Goal: Check status

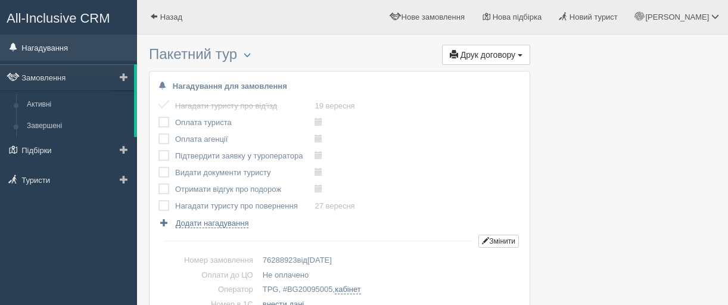
click at [48, 48] on link "Нагадування" at bounding box center [68, 48] width 137 height 26
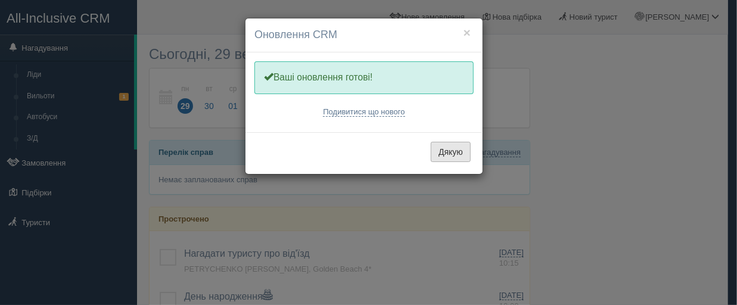
click at [456, 154] on button "Дякую" at bounding box center [451, 152] width 40 height 20
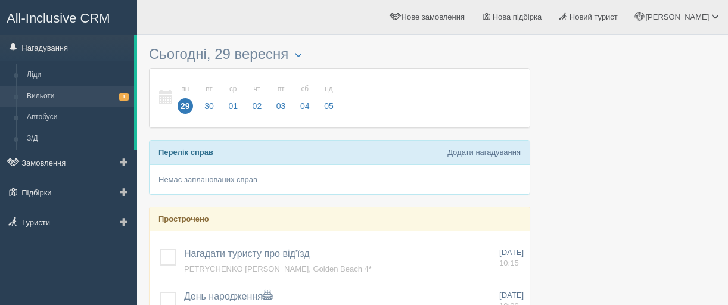
click at [56, 97] on link "Вильоти 1" at bounding box center [77, 96] width 113 height 21
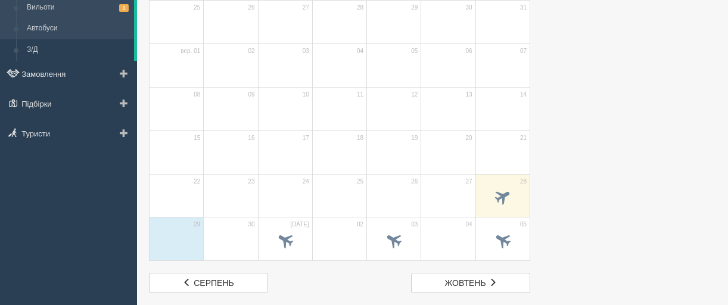
scroll to position [119, 0]
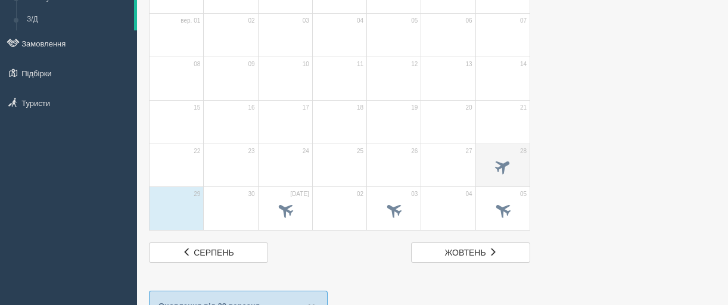
click at [494, 153] on td "28" at bounding box center [502, 165] width 54 height 43
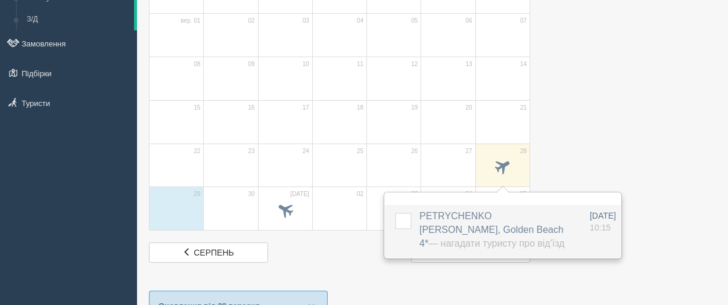
click at [443, 212] on span "PETRYCHENKO OLENA, Golden Beach 4* — Нагадати туристу про від'їзд" at bounding box center [491, 230] width 145 height 38
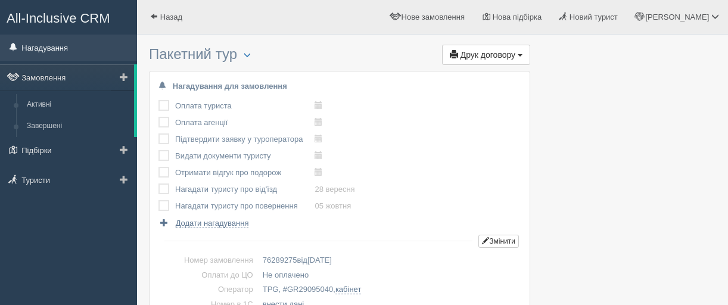
click at [49, 48] on link "Нагадування" at bounding box center [68, 48] width 137 height 26
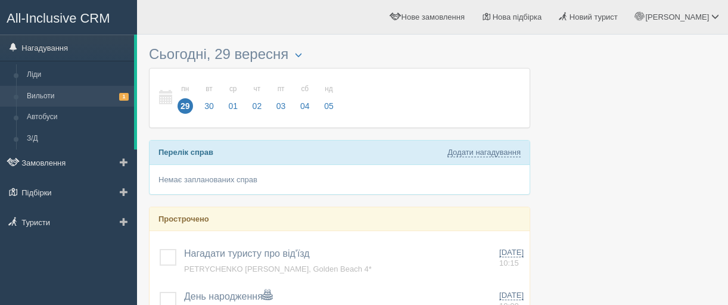
click at [52, 94] on link "Вильоти 1" at bounding box center [77, 96] width 113 height 21
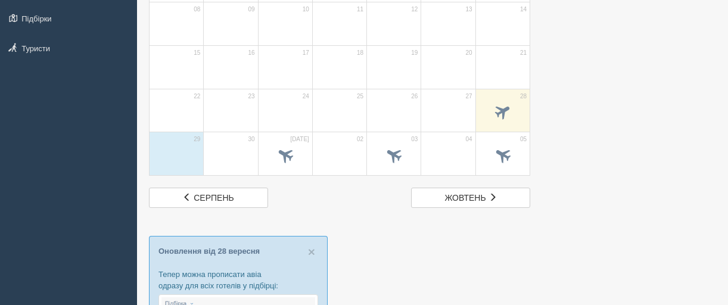
scroll to position [179, 0]
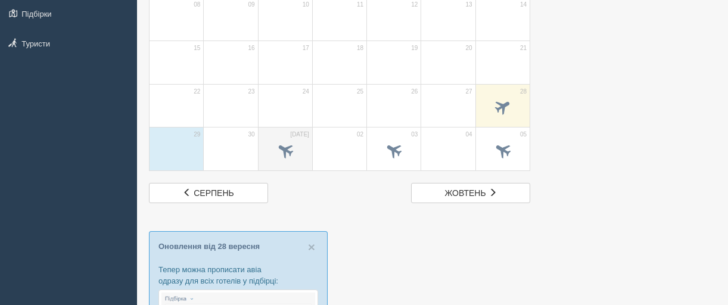
click at [273, 135] on td "[DATE]" at bounding box center [285, 148] width 54 height 43
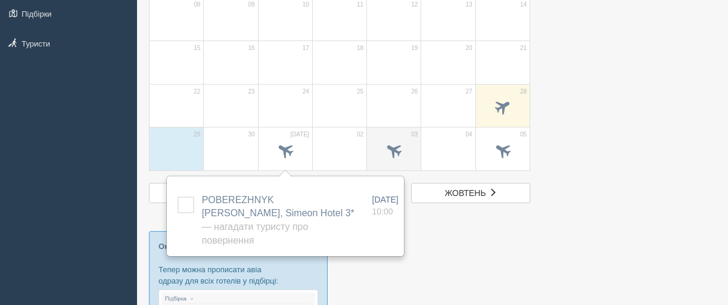
click at [382, 133] on td "03" at bounding box center [394, 148] width 54 height 43
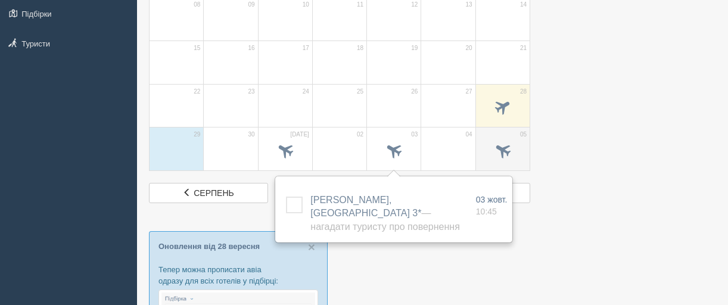
click at [479, 139] on td "05" at bounding box center [502, 148] width 54 height 43
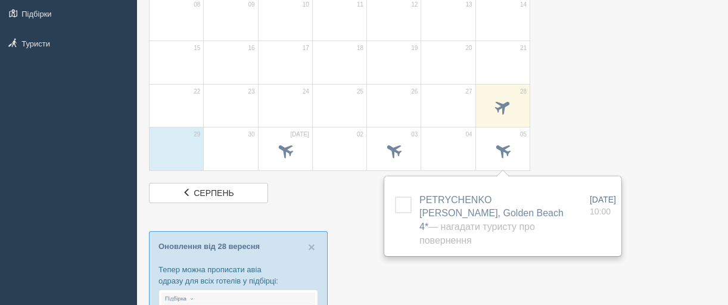
click at [353, 259] on div at bounding box center [432, 232] width 567 height 741
